Goal: Task Accomplishment & Management: Complete application form

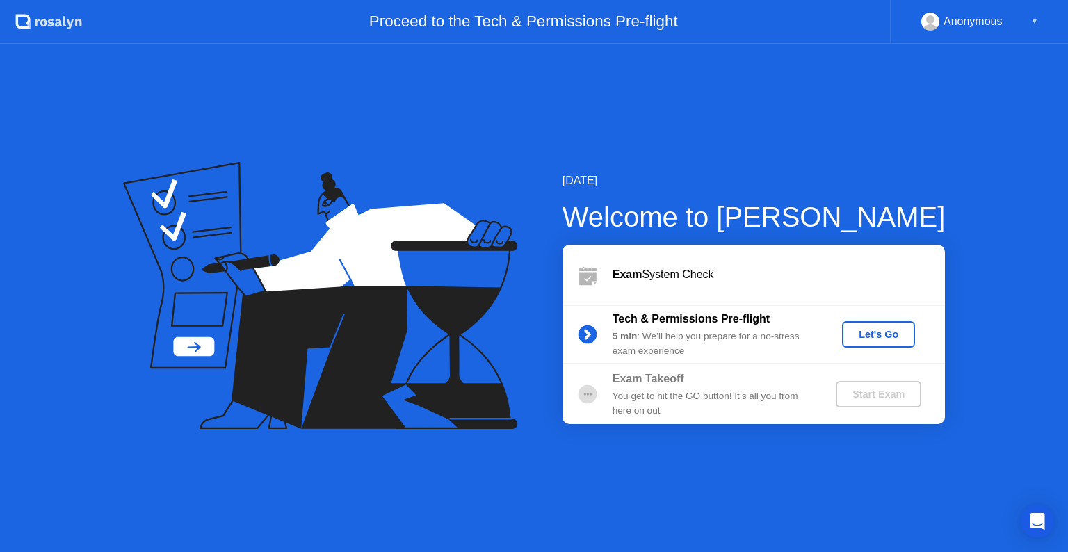
click at [880, 337] on div "Let's Go" at bounding box center [879, 334] width 62 height 11
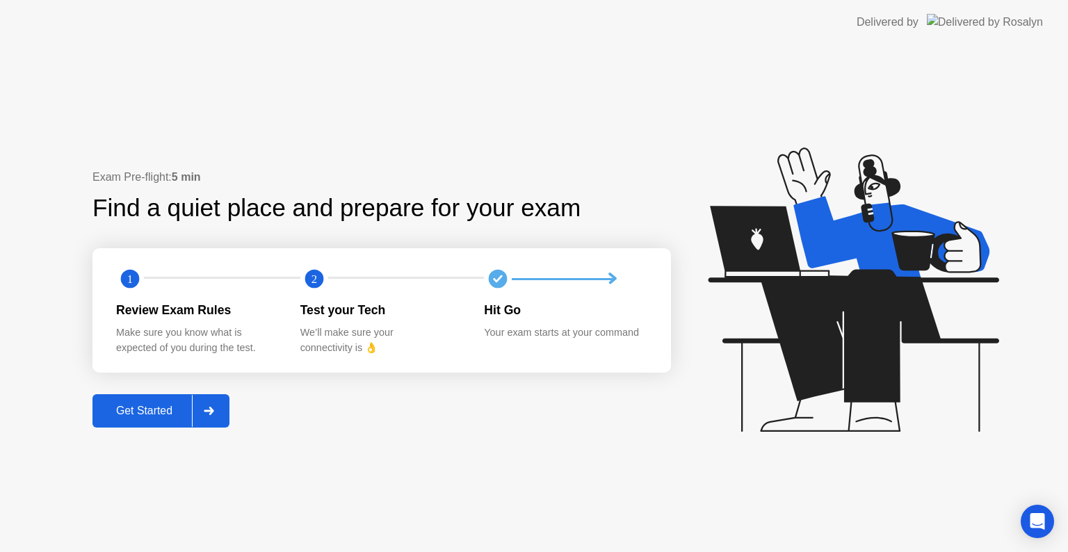
click at [170, 409] on div "Get Started" at bounding box center [144, 411] width 95 height 13
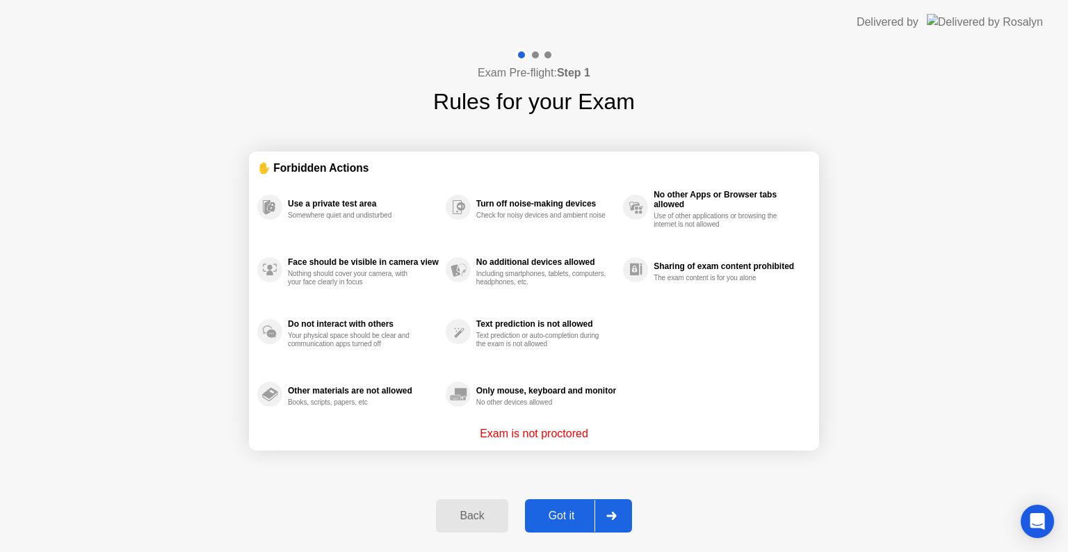
click at [560, 519] on div "Got it" at bounding box center [561, 516] width 65 height 13
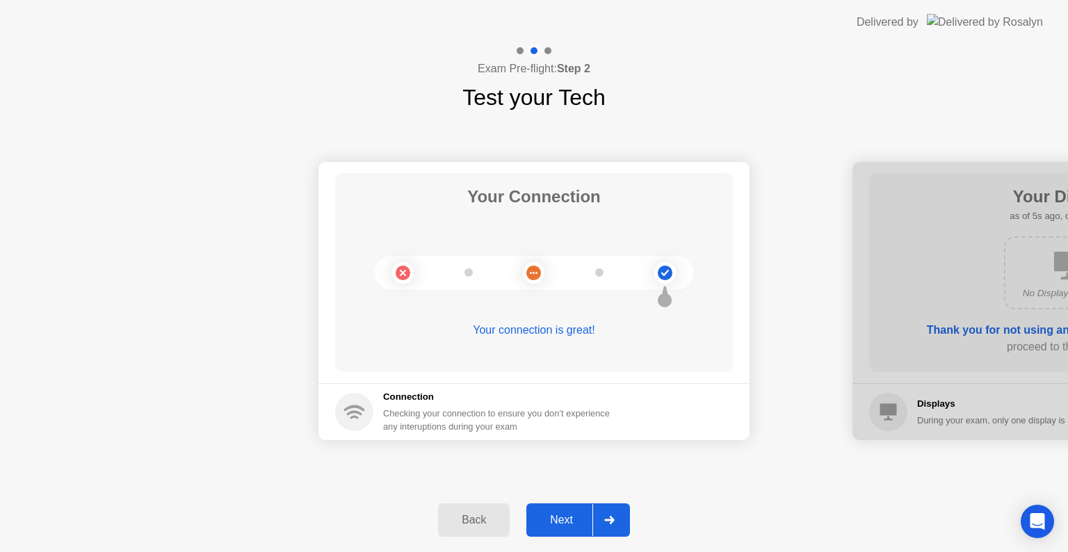
click at [566, 526] on div "Next" at bounding box center [561, 520] width 62 height 13
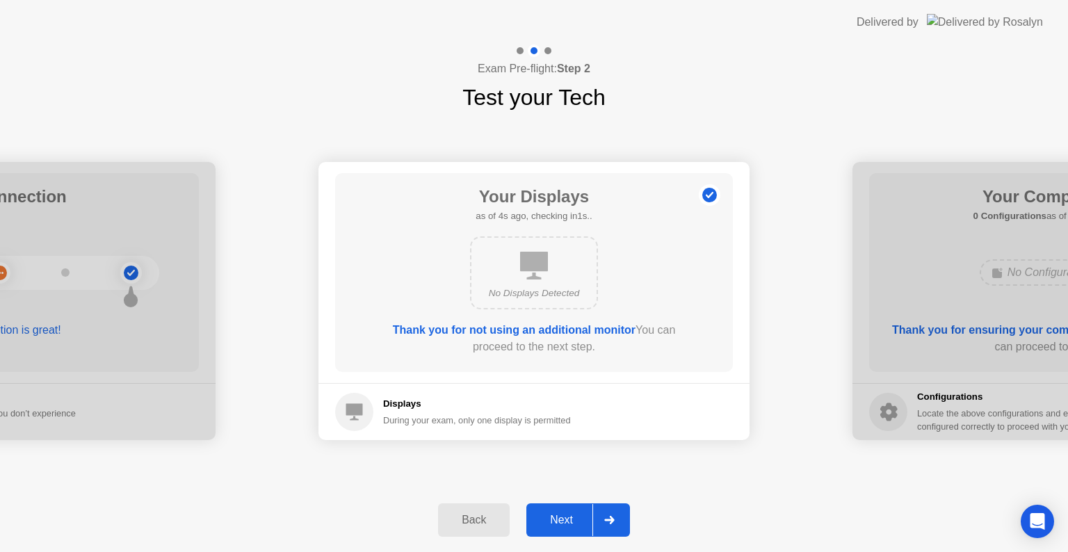
click at [566, 526] on div "Next" at bounding box center [561, 520] width 62 height 13
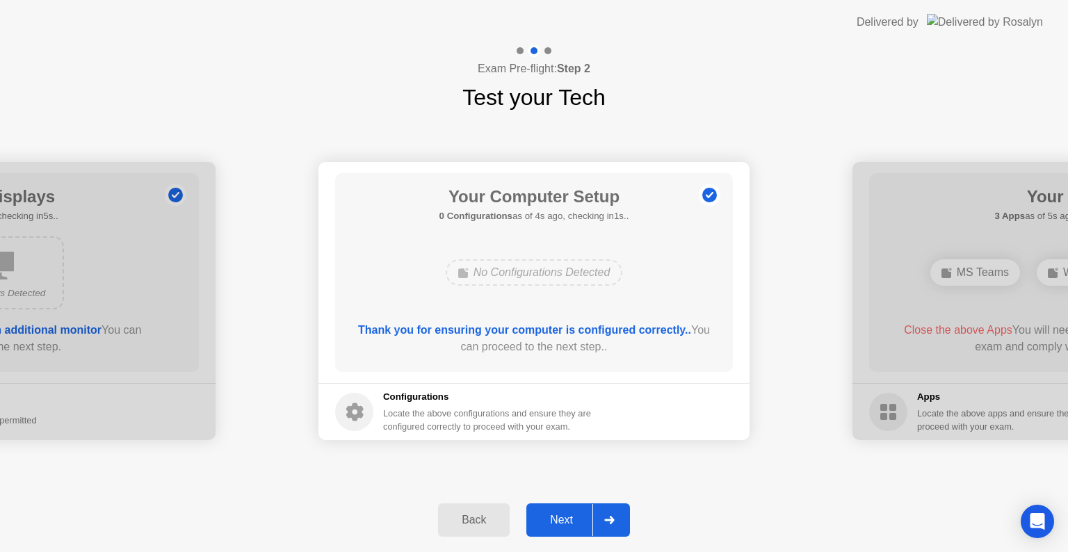
click at [566, 526] on div "Next" at bounding box center [561, 520] width 62 height 13
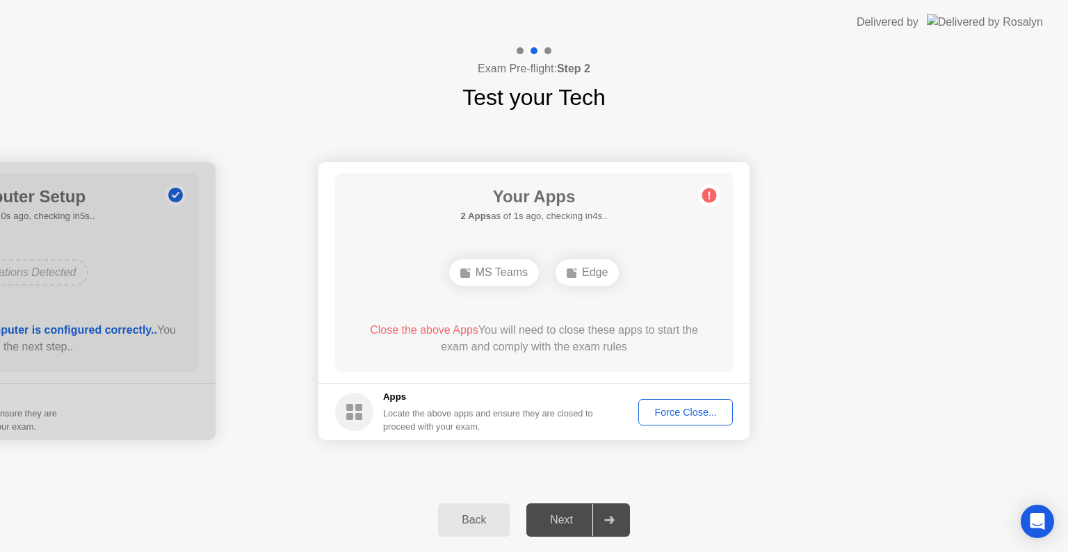
click at [706, 418] on div "Force Close..." at bounding box center [685, 412] width 85 height 11
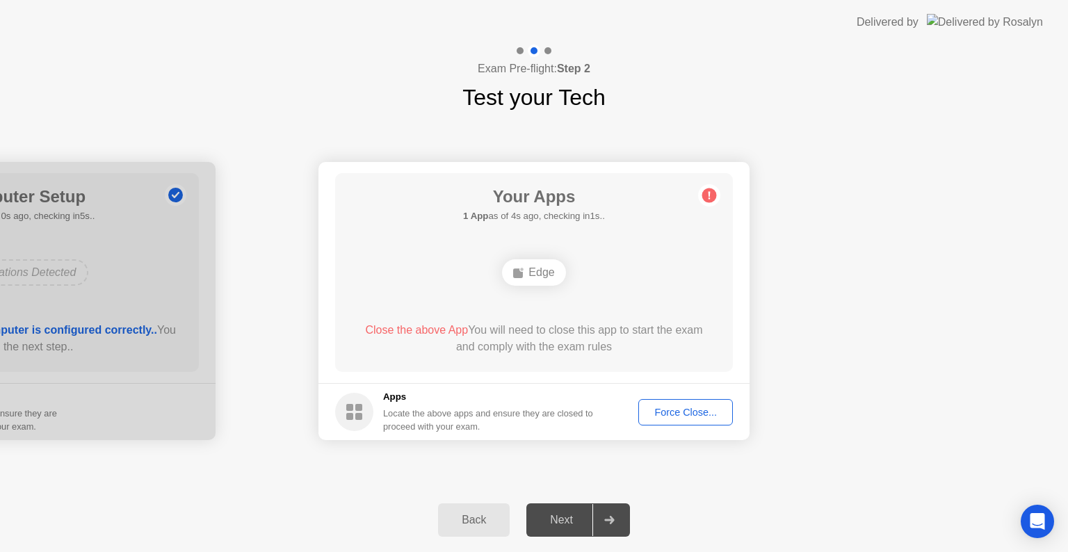
click at [702, 412] on div "Force Close..." at bounding box center [685, 412] width 85 height 11
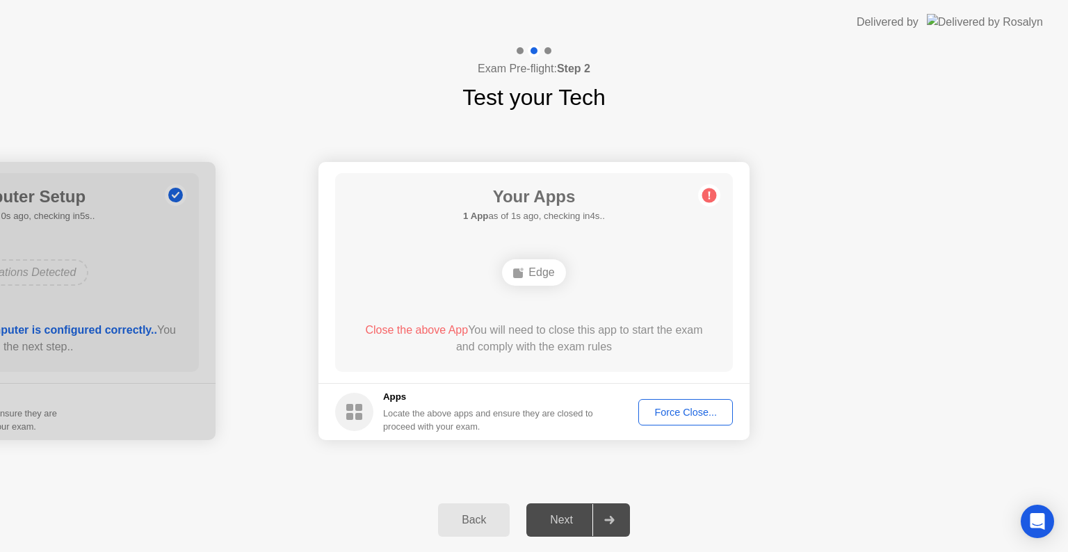
click at [688, 412] on div "Force Close..." at bounding box center [685, 412] width 85 height 11
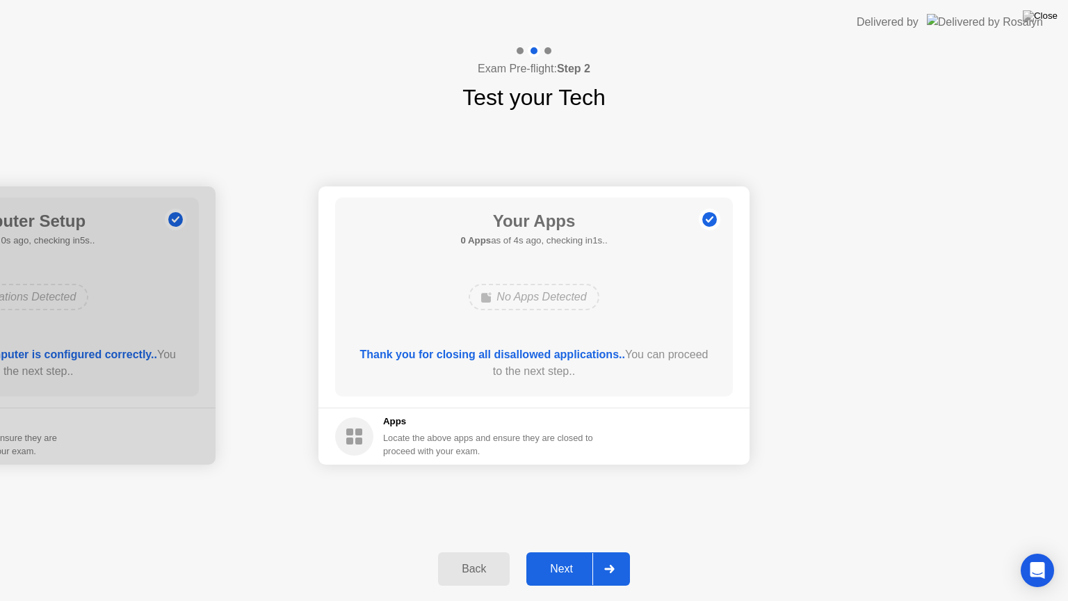
click at [565, 551] on button "Next" at bounding box center [578, 568] width 104 height 33
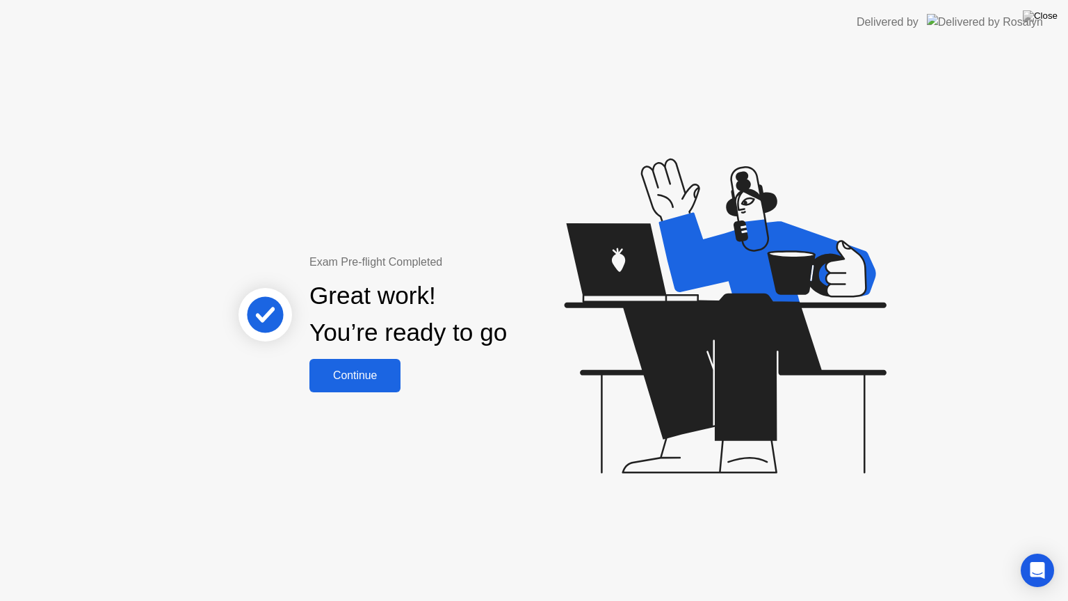
click at [385, 378] on div "Continue" at bounding box center [355, 375] width 83 height 13
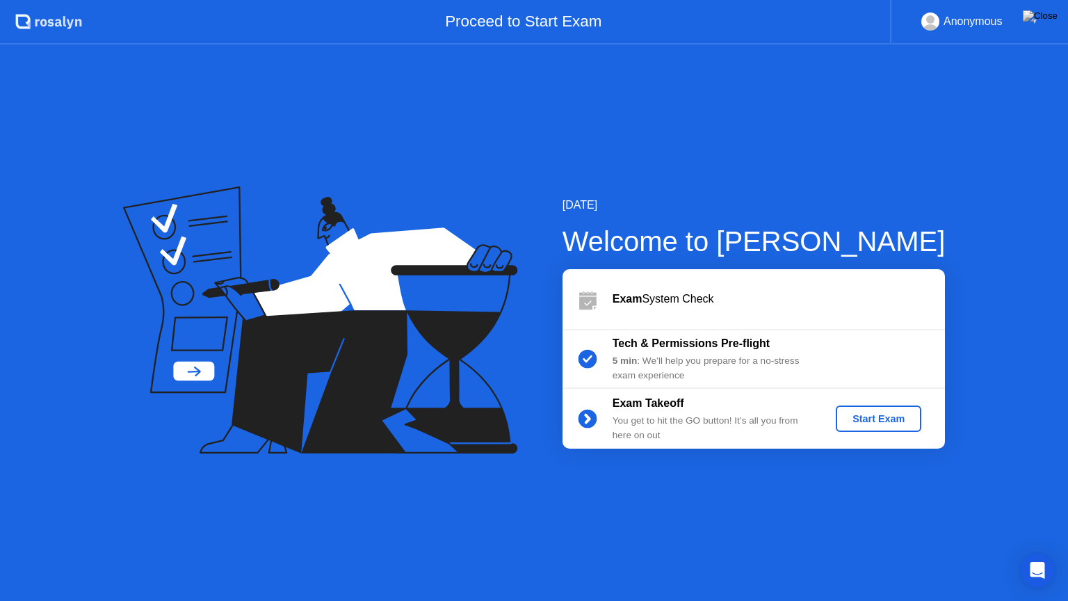
click at [886, 424] on div "Start Exam" at bounding box center [878, 418] width 74 height 11
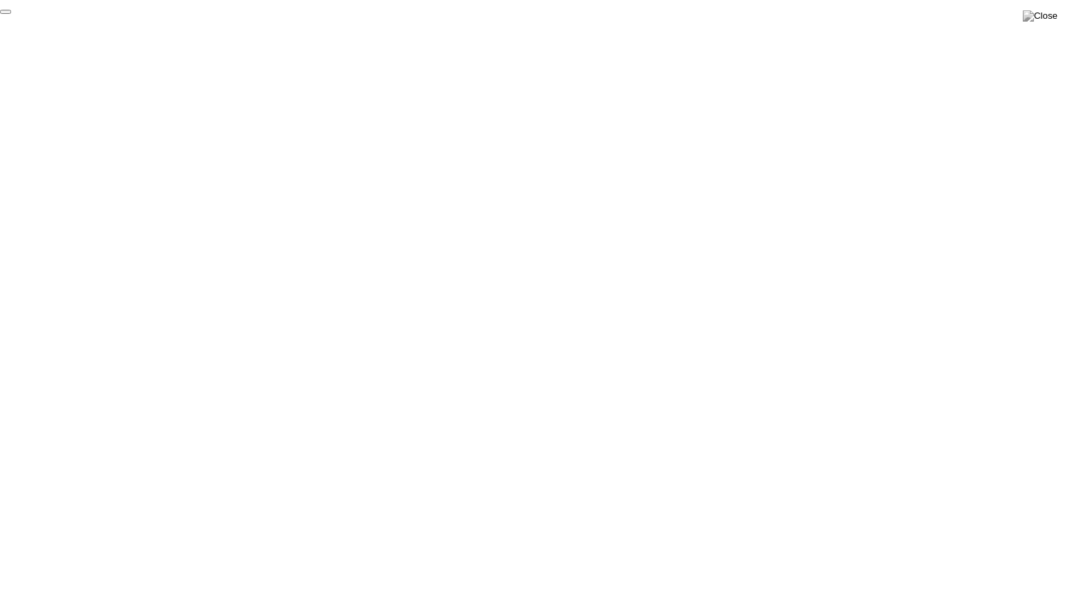
click div "End Proctoring Session"
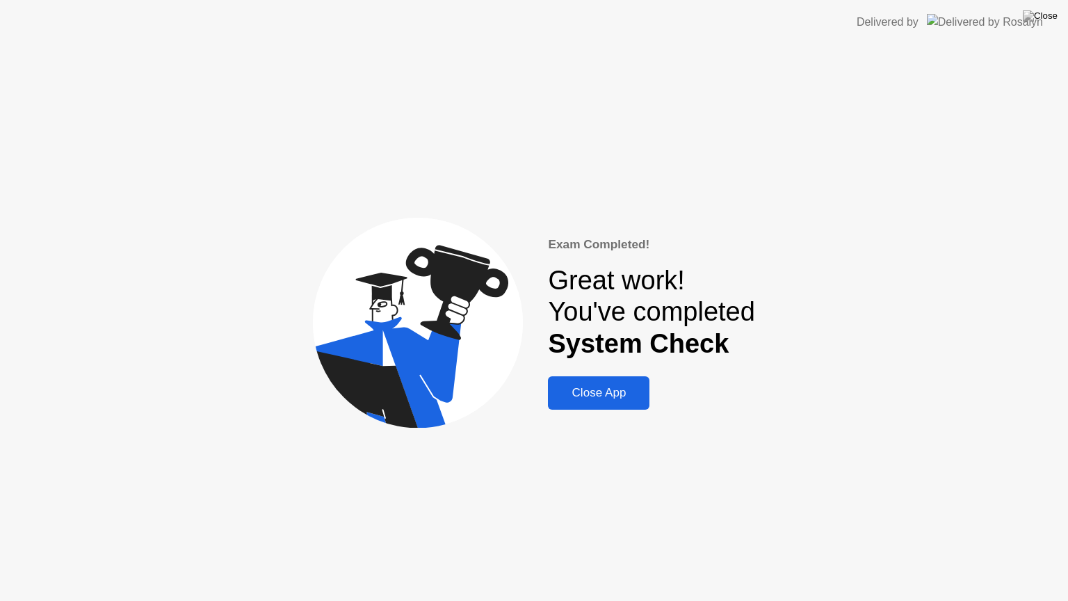
click at [578, 397] on div "Close App" at bounding box center [598, 393] width 93 height 14
